Goal: Task Accomplishment & Management: Complete application form

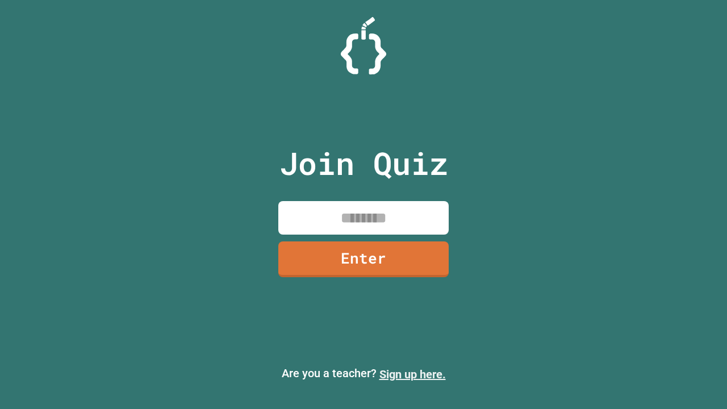
click at [407, 374] on link "Sign up here." at bounding box center [413, 375] width 66 height 14
